Goal: Information Seeking & Learning: Learn about a topic

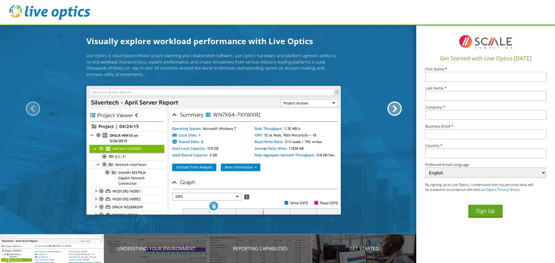
click at [457, 67] on label "First Name *" at bounding box center [485, 69] width 121 height 4
click at [453, 74] on input "text" at bounding box center [485, 77] width 121 height 10
type input "Rowan"
type input "Marcus"
type input "Winchester Public Schools"
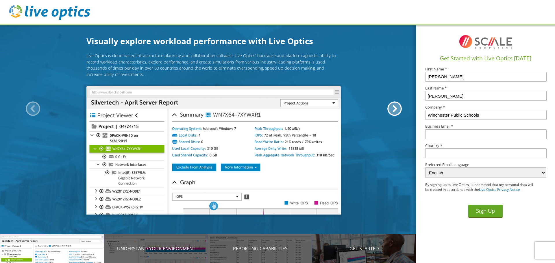
type input "rmarcus@winchesterps.org"
type input "United States"
click at [489, 210] on button "Sign Up" at bounding box center [485, 211] width 34 height 13
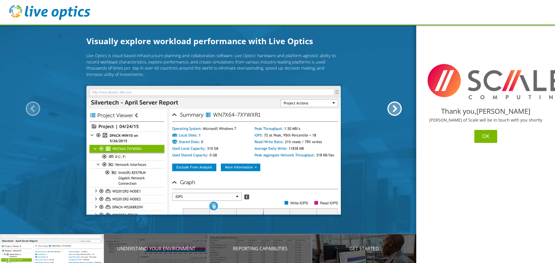
click at [493, 133] on button "OK" at bounding box center [485, 136] width 23 height 13
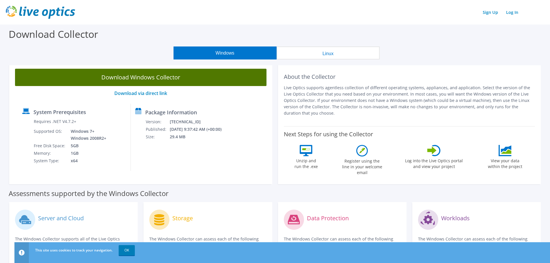
click at [163, 77] on link "Download Windows Collector" at bounding box center [141, 77] width 252 height 17
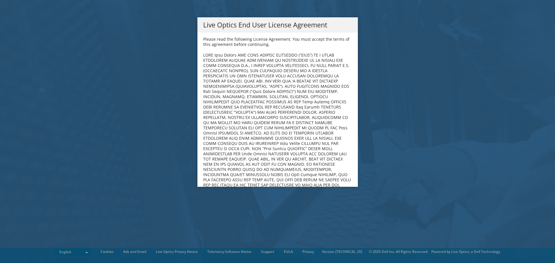
click at [40, 249] on div "Live Optics End User License Agreement Please read the following License Agreem…" at bounding box center [277, 131] width 555 height 263
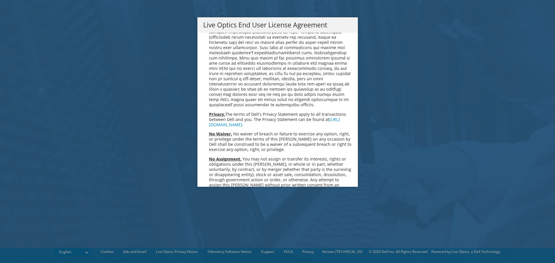
scroll to position [2185, 0]
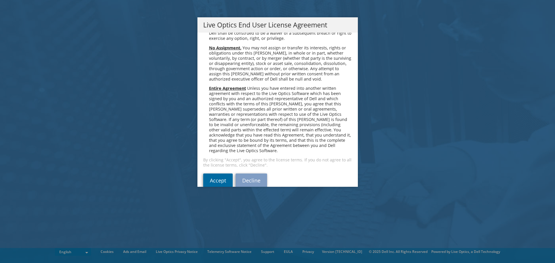
click at [219, 174] on link "Accept" at bounding box center [217, 181] width 29 height 14
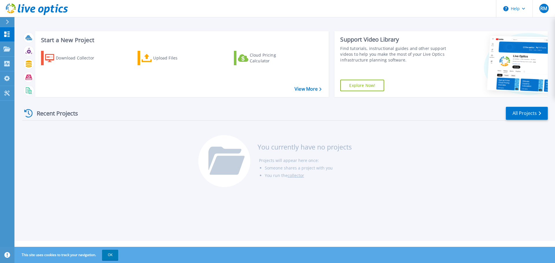
click at [485, 153] on div "Recent Projects All Projects You currently have no projects Projects will appea…" at bounding box center [284, 147] width 525 height 91
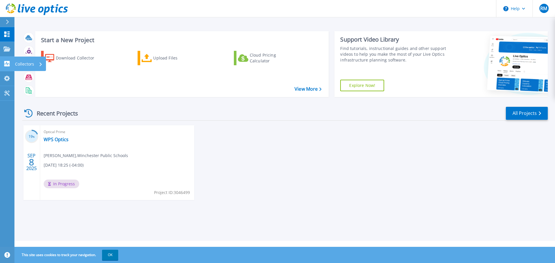
click at [8, 62] on icon at bounding box center [6, 63] width 5 height 5
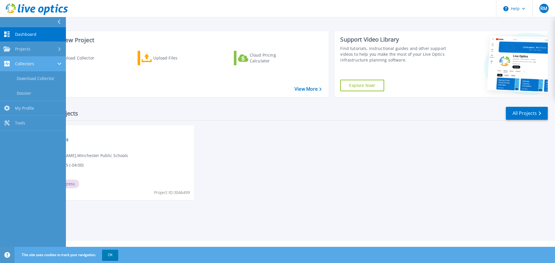
click at [20, 64] on span "Collectors" at bounding box center [24, 63] width 19 height 5
click at [116, 138] on div "Optical Prime WPS Optics Rowan Marcus , Winchester Public Schools 09/08/2025, 1…" at bounding box center [117, 162] width 154 height 75
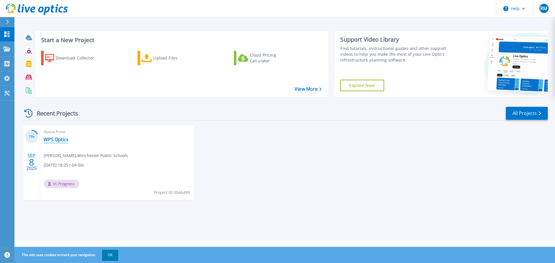
click at [57, 137] on link "WPS Optics" at bounding box center [56, 140] width 25 height 6
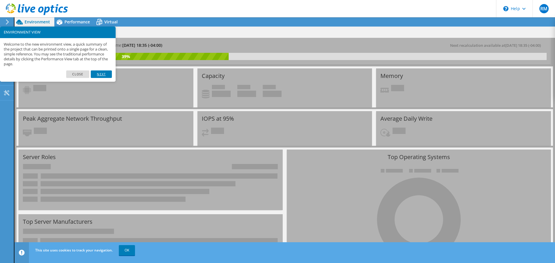
click at [94, 71] on link "Next" at bounding box center [101, 75] width 21 height 8
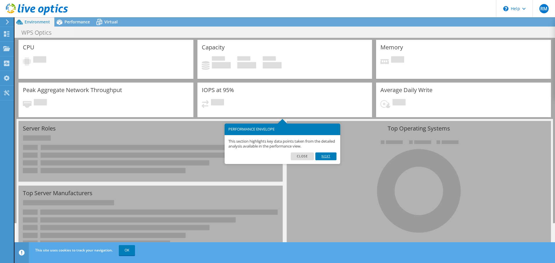
click at [325, 155] on link "Next" at bounding box center [325, 157] width 21 height 8
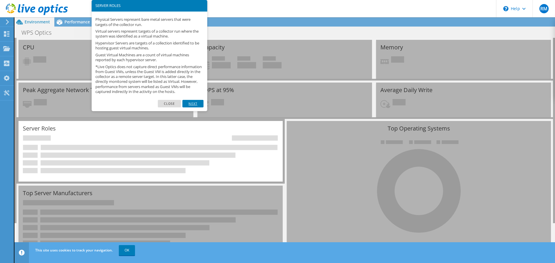
click at [190, 107] on link "Next" at bounding box center [192, 104] width 21 height 8
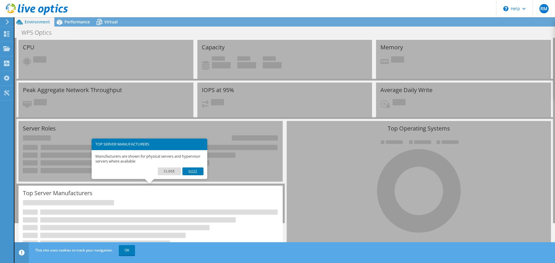
click at [191, 170] on link "Next" at bounding box center [192, 172] width 21 height 8
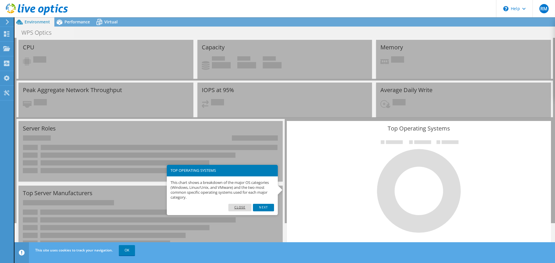
click at [239, 205] on link "Close" at bounding box center [239, 208] width 23 height 8
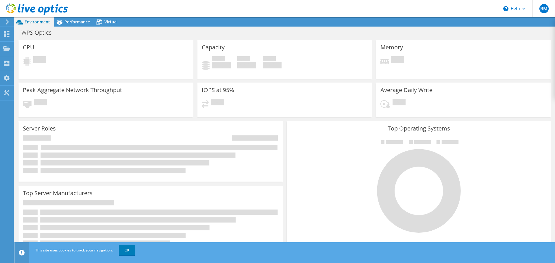
scroll to position [59, 0]
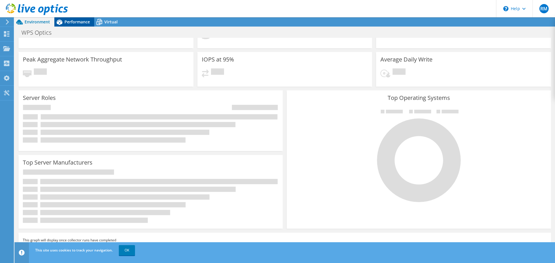
click at [69, 23] on span "Performance" at bounding box center [76, 21] width 25 height 5
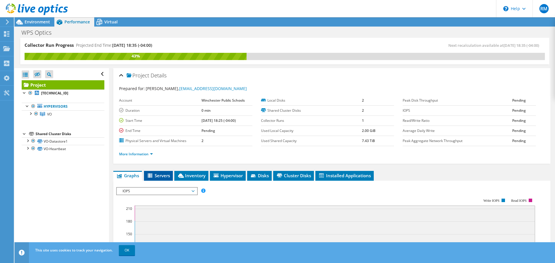
click at [161, 173] on span "Servers" at bounding box center [158, 176] width 23 height 6
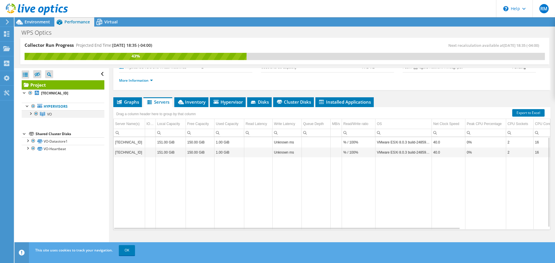
click at [29, 113] on div at bounding box center [30, 113] width 6 height 6
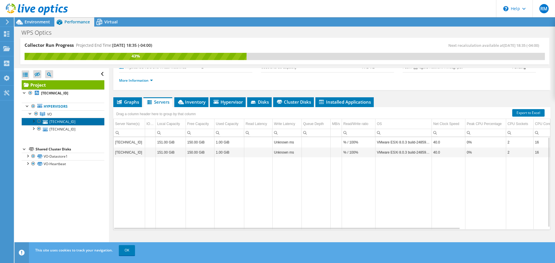
click at [62, 123] on link "[TECHNICAL_ID]" at bounding box center [63, 122] width 83 height 8
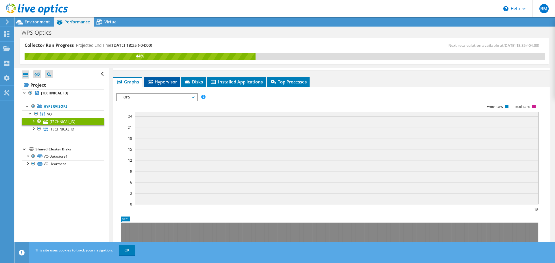
click at [158, 84] on span "Hypervisor" at bounding box center [162, 82] width 30 height 6
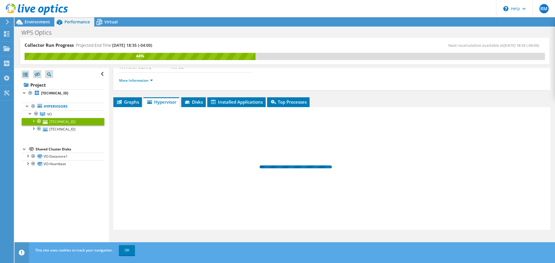
scroll to position [53, 0]
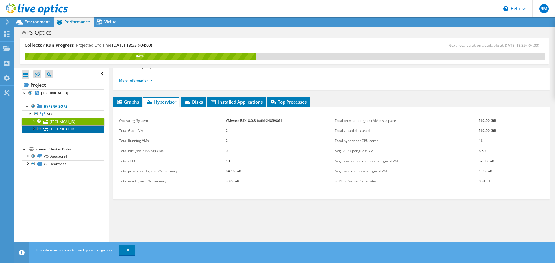
click at [64, 131] on link "[TECHNICAL_ID]" at bounding box center [63, 129] width 83 height 8
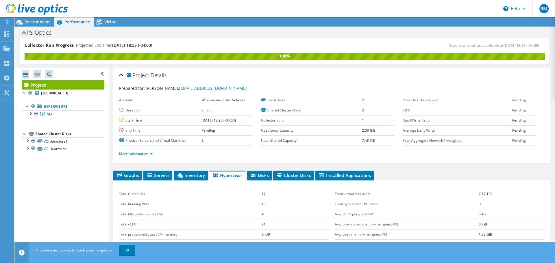
scroll to position [0, 0]
click at [46, 28] on div "WPS Optics Print" at bounding box center [284, 32] width 540 height 11
click at [41, 22] on span "Environment" at bounding box center [37, 21] width 25 height 5
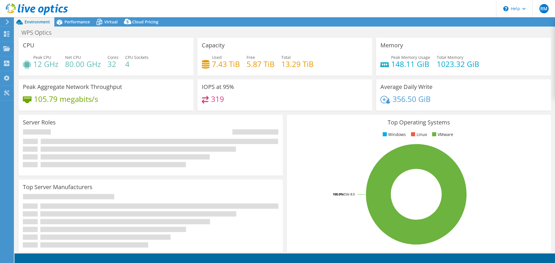
select select "USD"
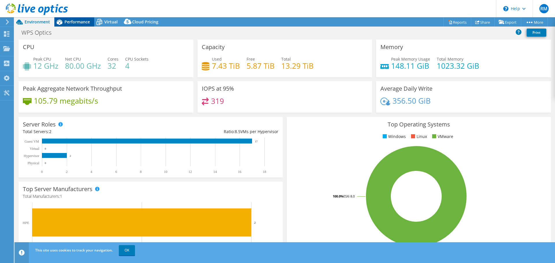
click at [73, 25] on div "Performance" at bounding box center [74, 21] width 40 height 9
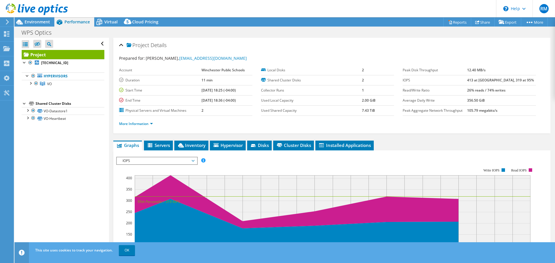
click at [507, 79] on b "413 at [GEOGRAPHIC_DATA], 319 at 95%" at bounding box center [500, 80] width 67 height 5
click at [509, 79] on b "413 at [GEOGRAPHIC_DATA], 319 at 95%" at bounding box center [500, 80] width 67 height 5
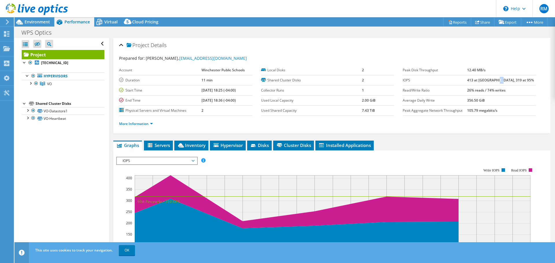
click at [509, 79] on b "413 at [GEOGRAPHIC_DATA], 319 at 95%" at bounding box center [500, 80] width 67 height 5
click at [153, 146] on icon at bounding box center [151, 145] width 6 height 5
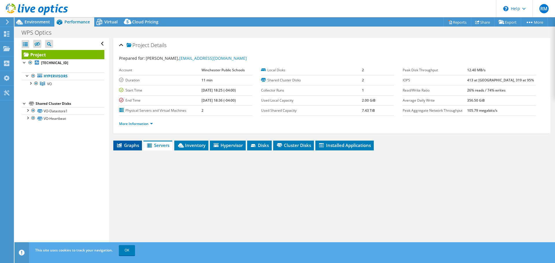
click at [134, 144] on span "Graphs" at bounding box center [127, 145] width 23 height 6
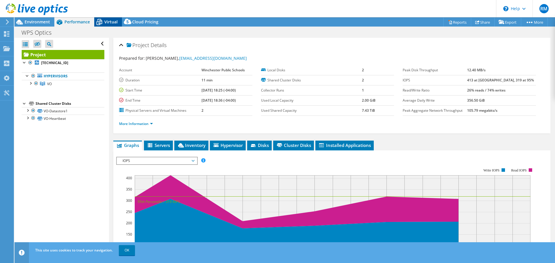
click at [114, 26] on div "Virtual" at bounding box center [108, 21] width 28 height 9
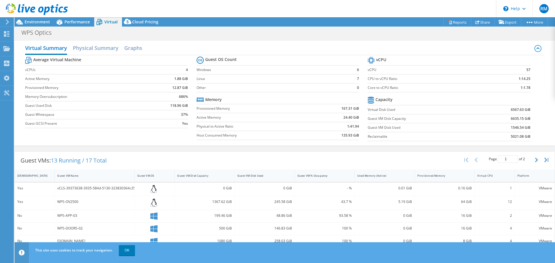
click at [70, 93] on td "Memory Oversubscription" at bounding box center [87, 96] width 124 height 9
click at [98, 107] on label "Guest Used Disk" at bounding box center [87, 106] width 124 height 6
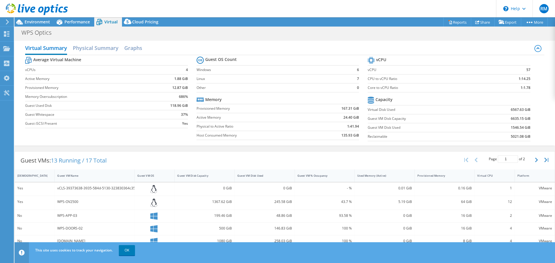
click at [98, 107] on label "Guest Used Disk" at bounding box center [87, 106] width 124 height 6
